Goal: Find specific page/section: Find specific page/section

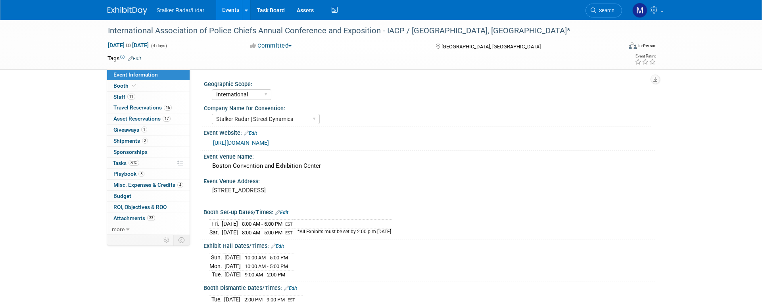
select select "International"
select select "Stalker Radar | Street Dynamics"
click at [230, 8] on link "Events" at bounding box center [230, 10] width 29 height 20
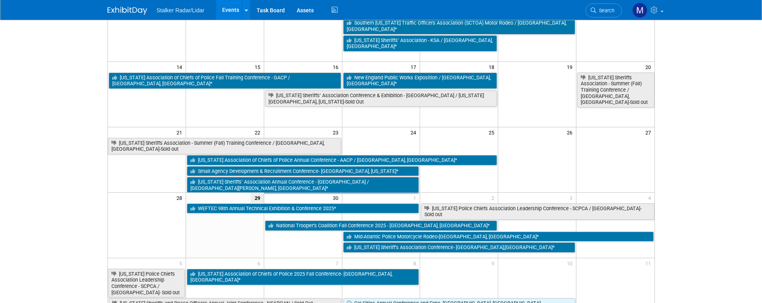
scroll to position [198, 0]
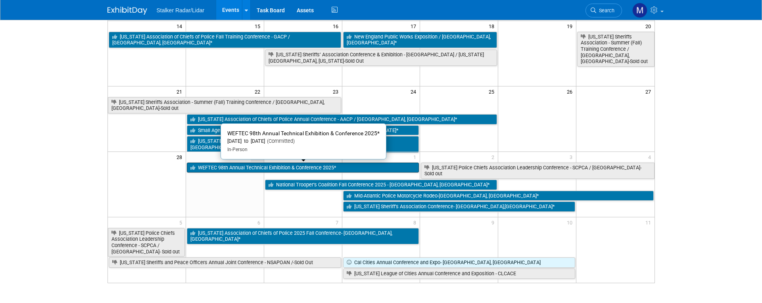
click at [233, 166] on link "WEFTEC 98th Annual Technical Exhibition & Conference 2025*" at bounding box center [303, 168] width 232 height 10
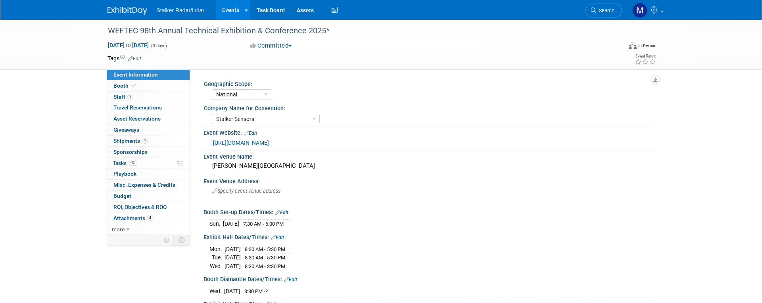
select select "National"
select select "Stalker Sensors"
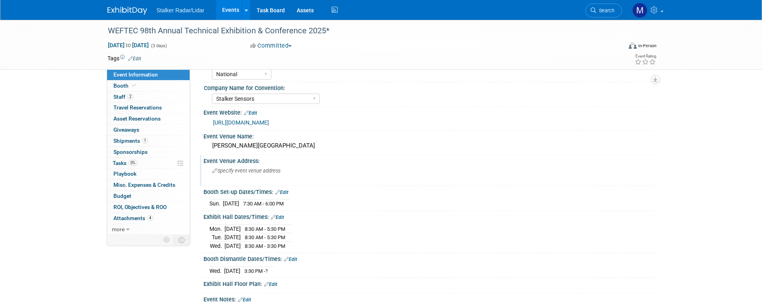
scroll to position [40, 0]
